Goal: Transaction & Acquisition: Purchase product/service

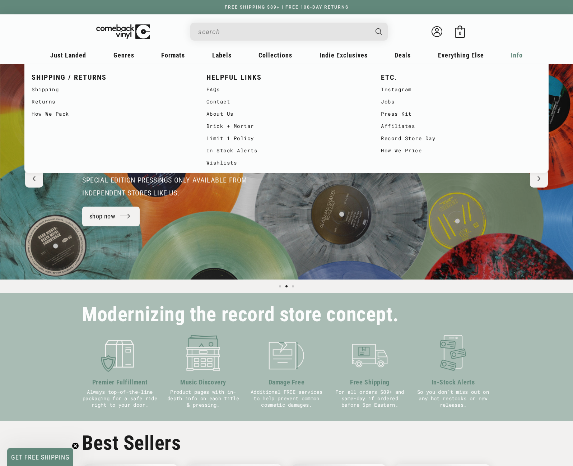
scroll to position [0, 573]
click at [392, 153] on link "How We Price" at bounding box center [461, 150] width 160 height 12
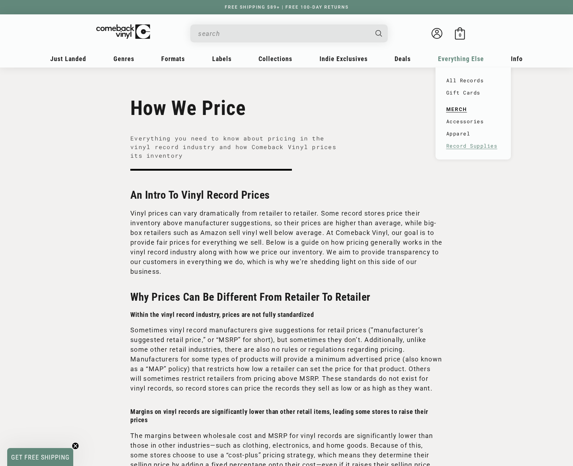
click at [465, 146] on link "Record Supplies" at bounding box center [473, 146] width 54 height 12
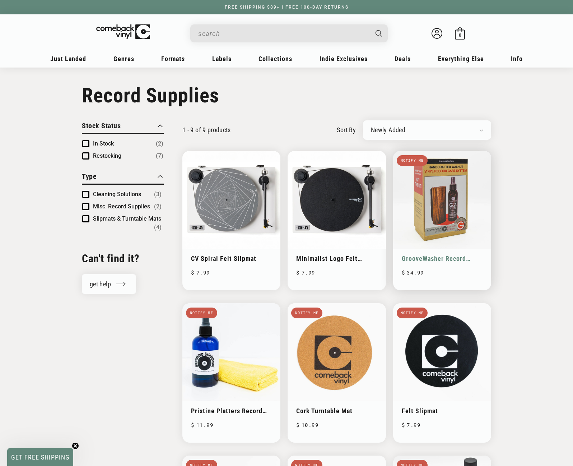
click at [430, 256] on link "GrooveWasher Record Cleaning Kit" at bounding box center [442, 258] width 81 height 8
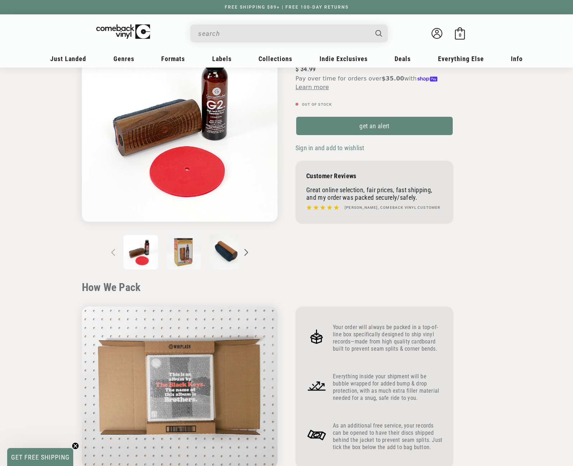
scroll to position [36, 0]
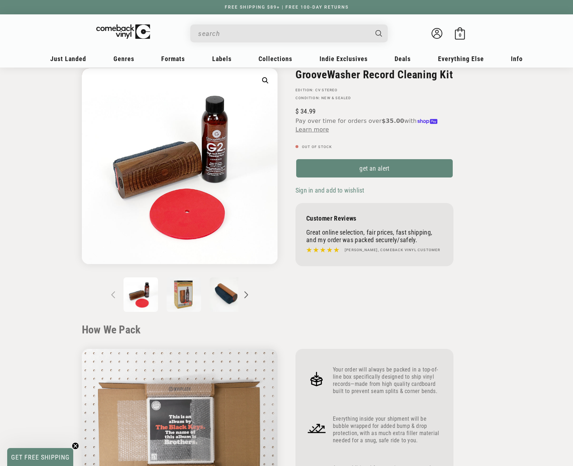
click at [247, 297] on icon "Slide right" at bounding box center [246, 294] width 5 height 7
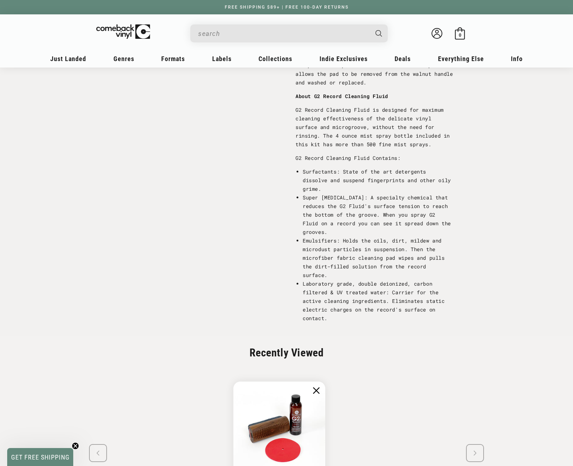
scroll to position [861, 0]
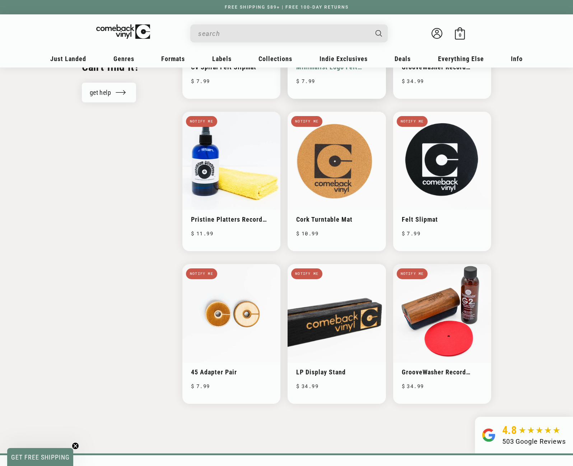
scroll to position [215, 0]
